Goal: Check status: Check status

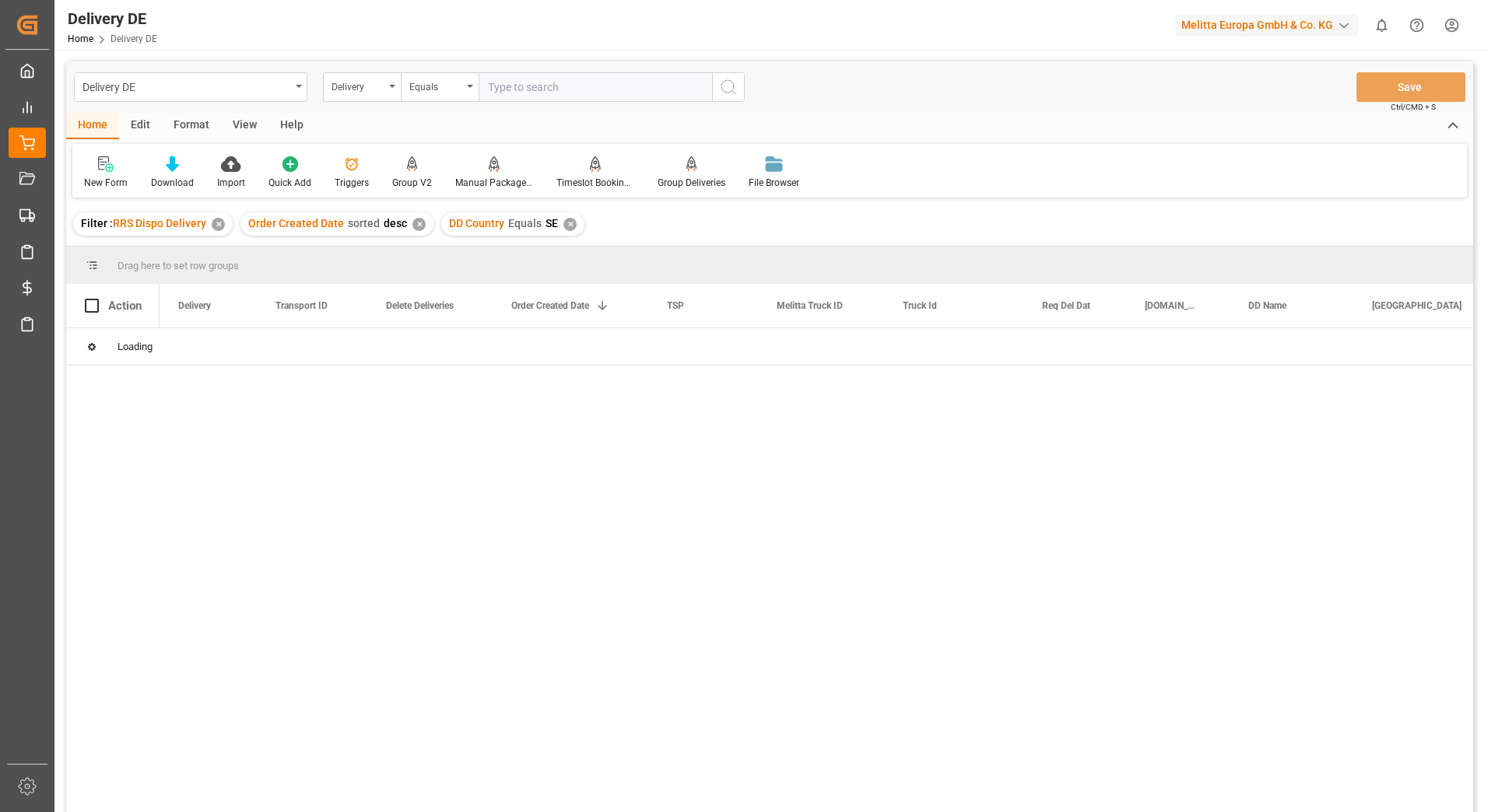
click at [220, 224] on div "✕" at bounding box center [218, 224] width 13 height 13
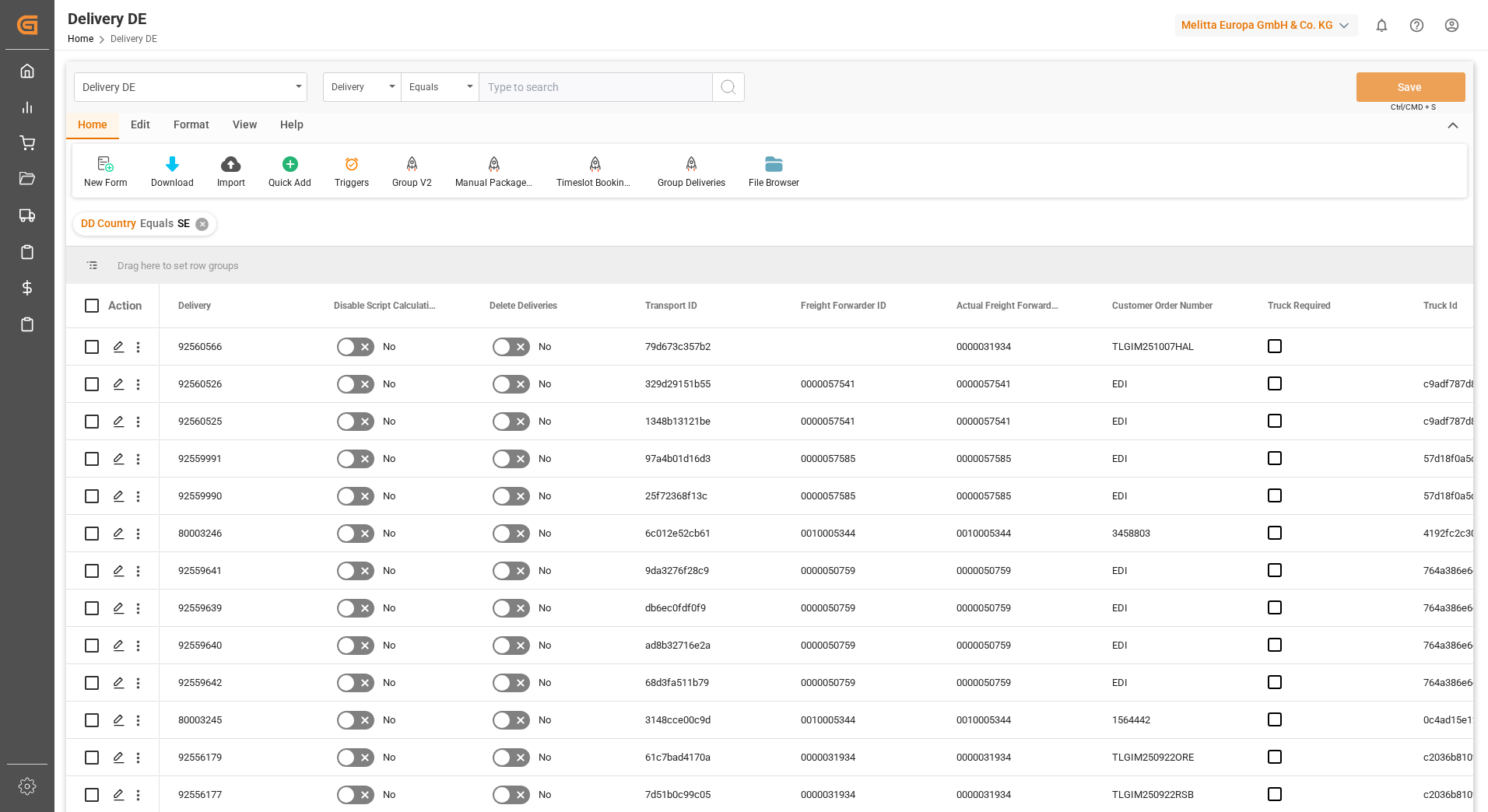
click at [517, 89] on input "text" at bounding box center [595, 88] width 233 height 30
type input "92560595"
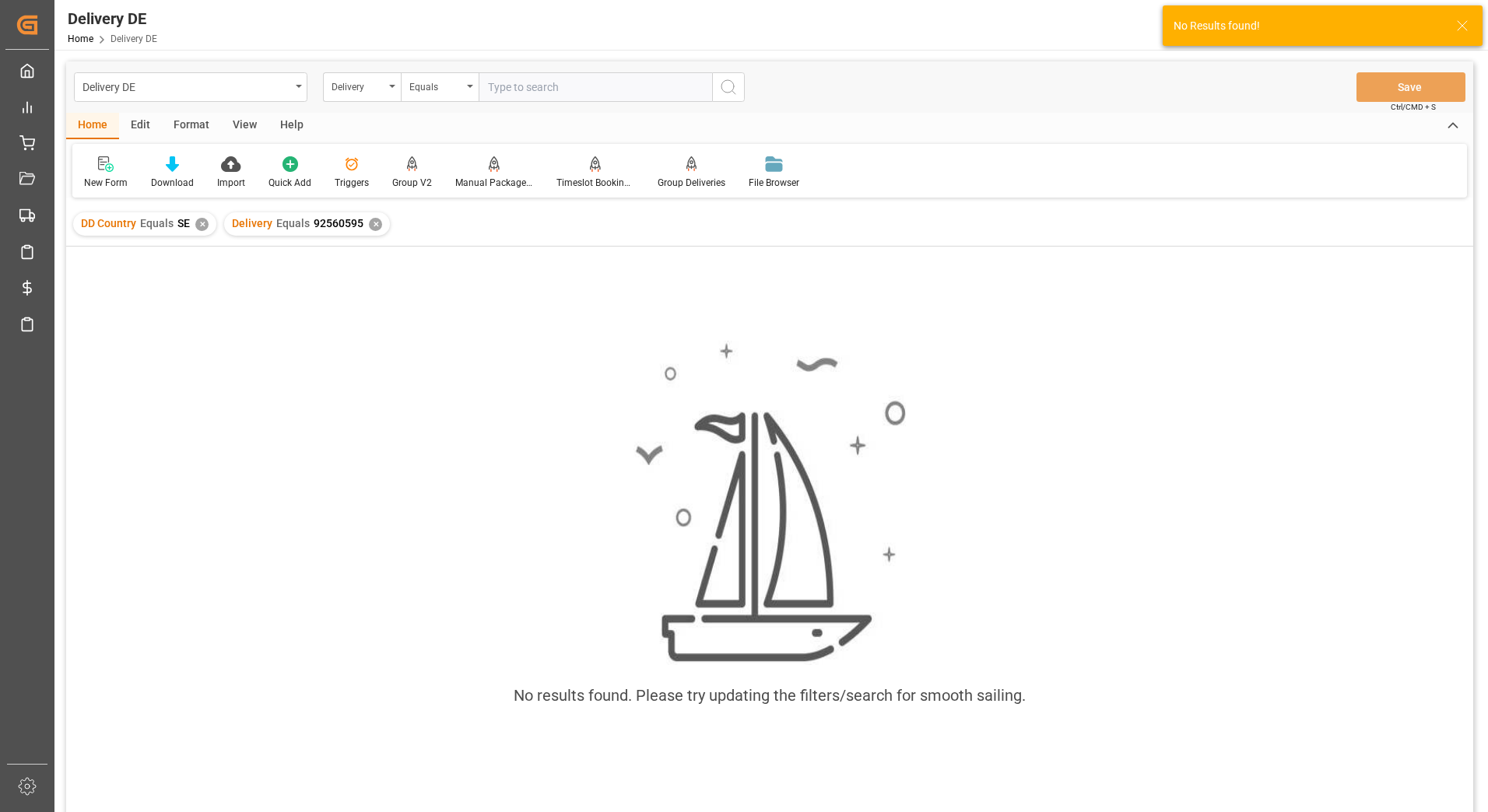
click at [202, 228] on div "✕" at bounding box center [202, 224] width 13 height 13
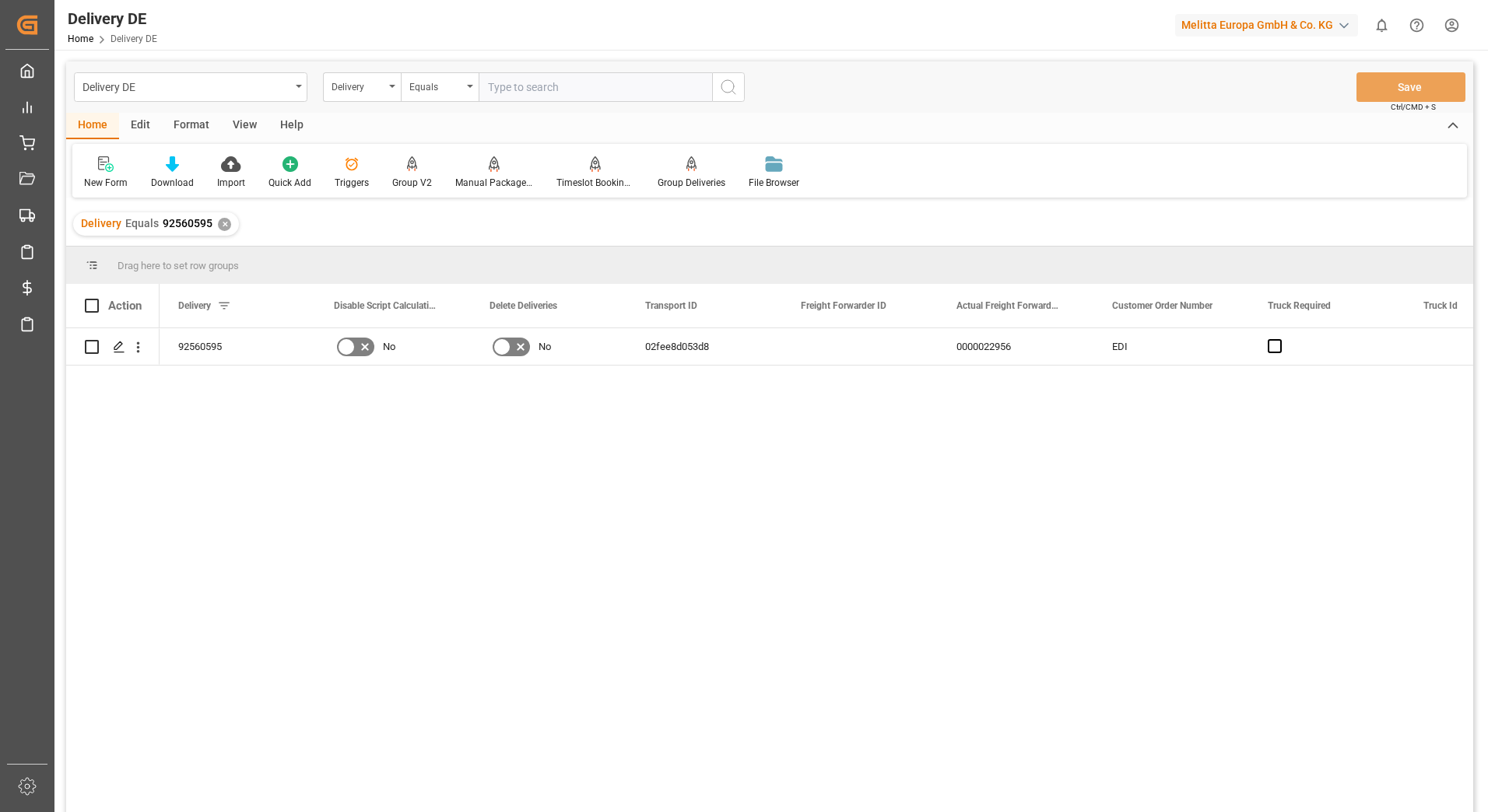
click at [227, 224] on div "✕" at bounding box center [224, 224] width 13 height 13
